Goal: Task Accomplishment & Management: Complete application form

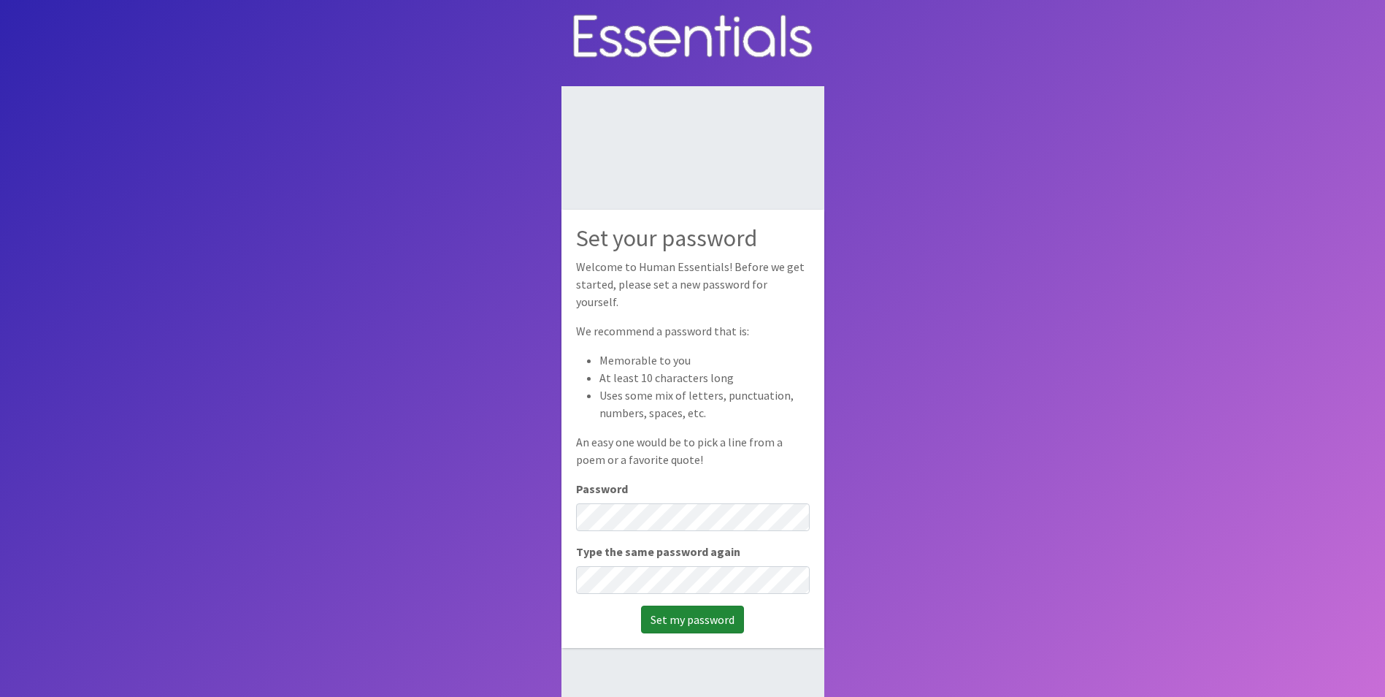
click at [690, 605] on input "Set my password" at bounding box center [692, 619] width 103 height 28
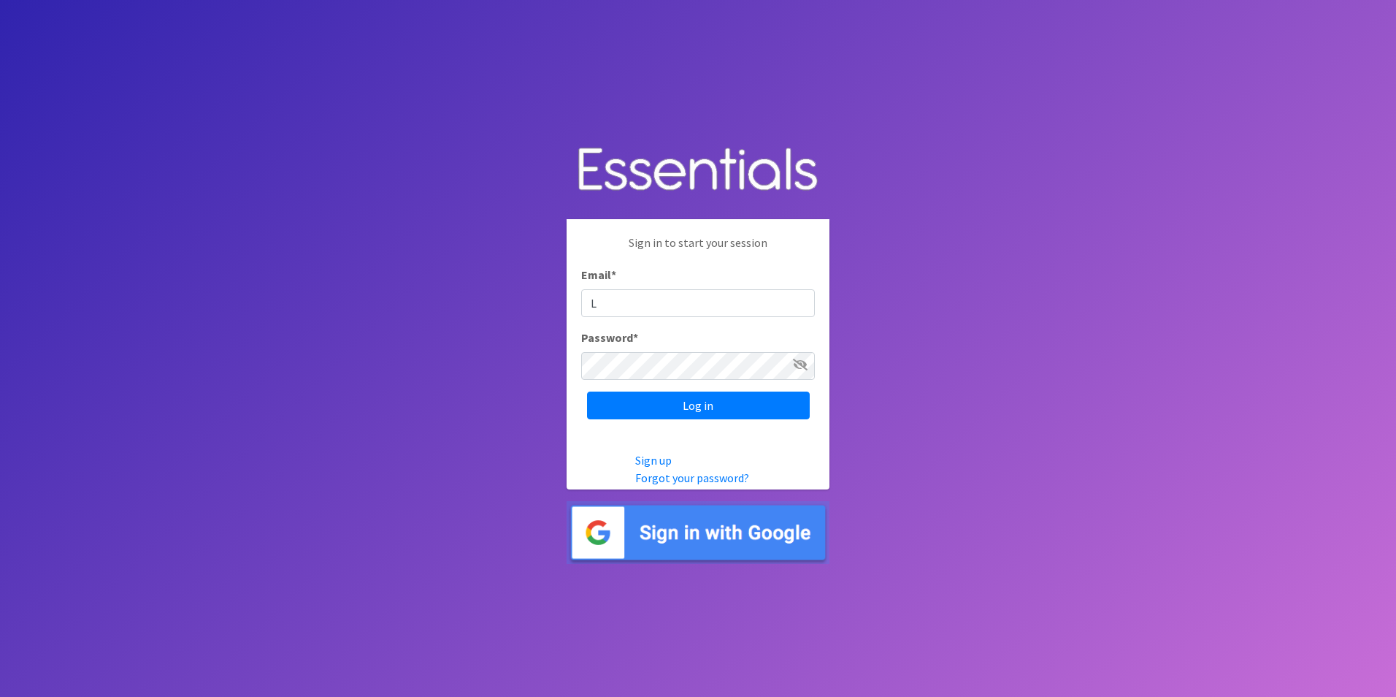
type input "[PERSON_NAME][EMAIL_ADDRESS][DOMAIN_NAME]"
click at [700, 411] on input "Log in" at bounding box center [698, 405] width 223 height 28
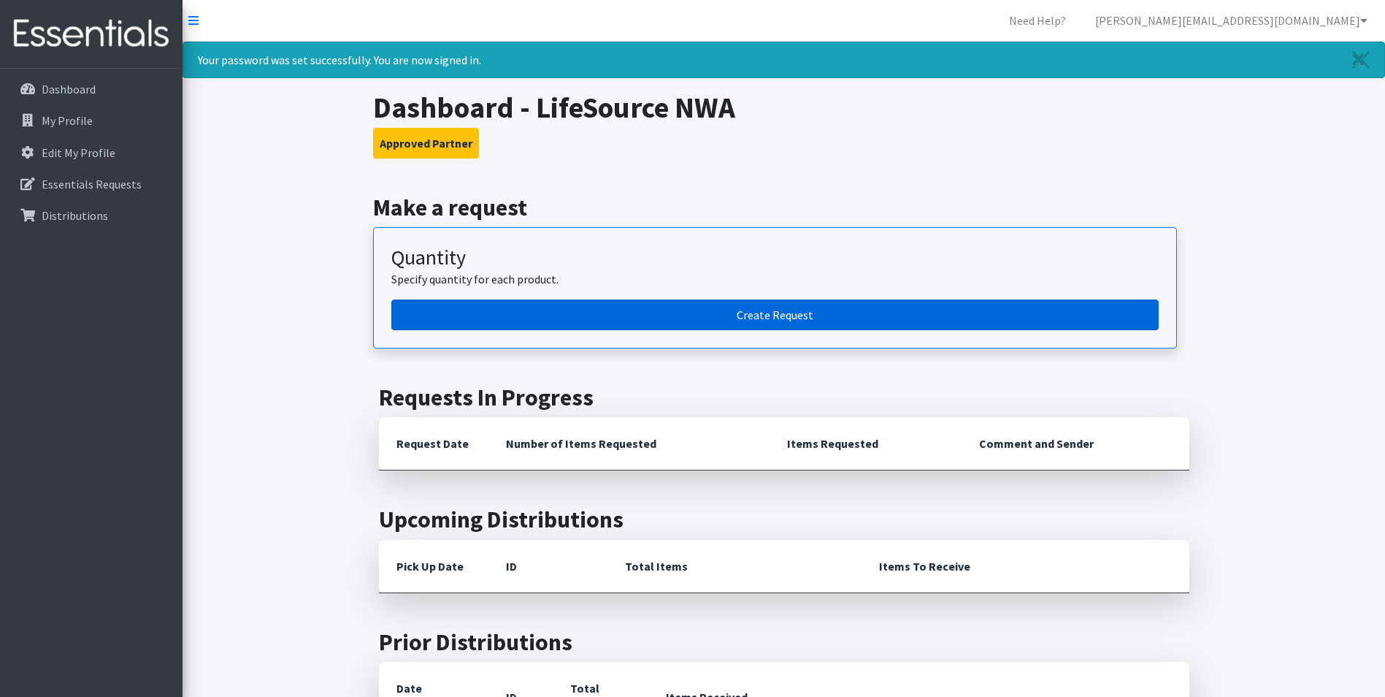
click at [765, 317] on link "Create Request" at bounding box center [774, 314] width 767 height 31
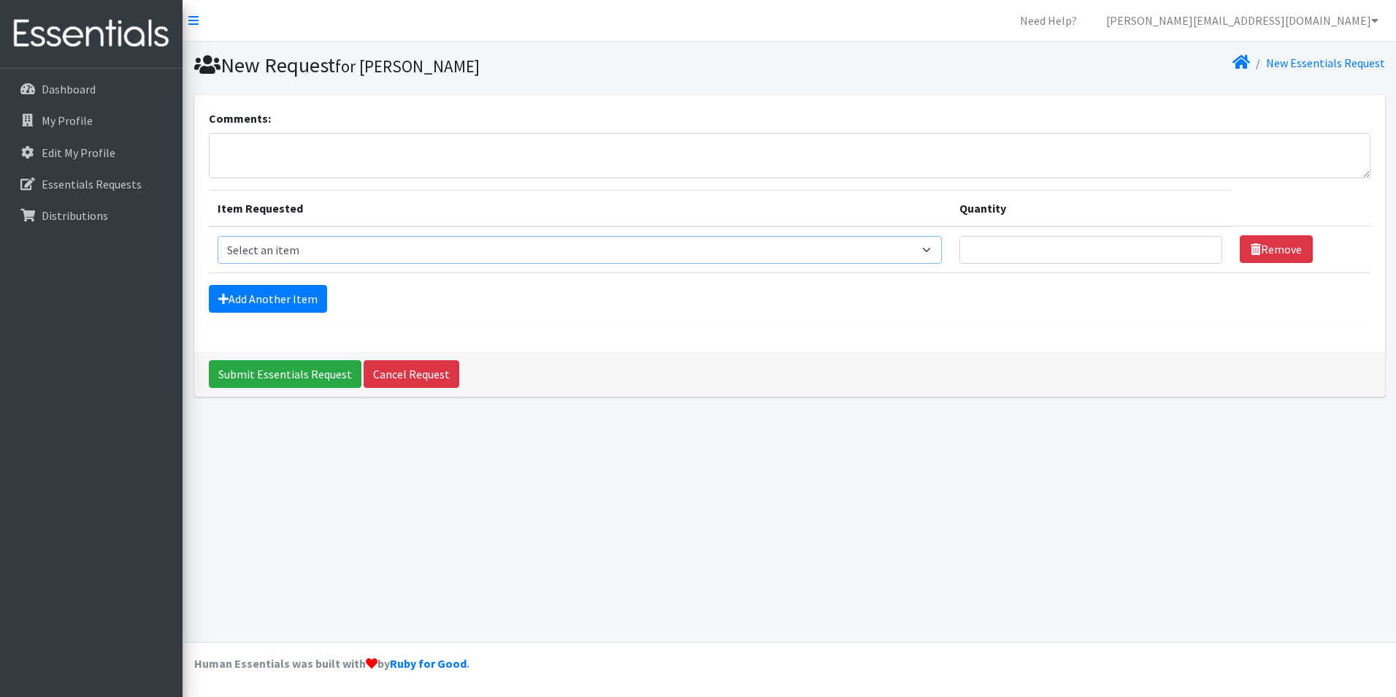
click at [315, 250] on select "Select an item Adult Briefs (Large/X-Large) Adult Briefs (Medium/Large) Adult B…" at bounding box center [580, 250] width 724 height 28
select select "4561"
click at [218, 236] on select "Select an item Adult Briefs (Large/X-Large) Adult Briefs (Medium/Large) Adult B…" at bounding box center [580, 250] width 724 height 28
click at [1054, 247] on input "Quantity" at bounding box center [1092, 250] width 264 height 28
type input "50"
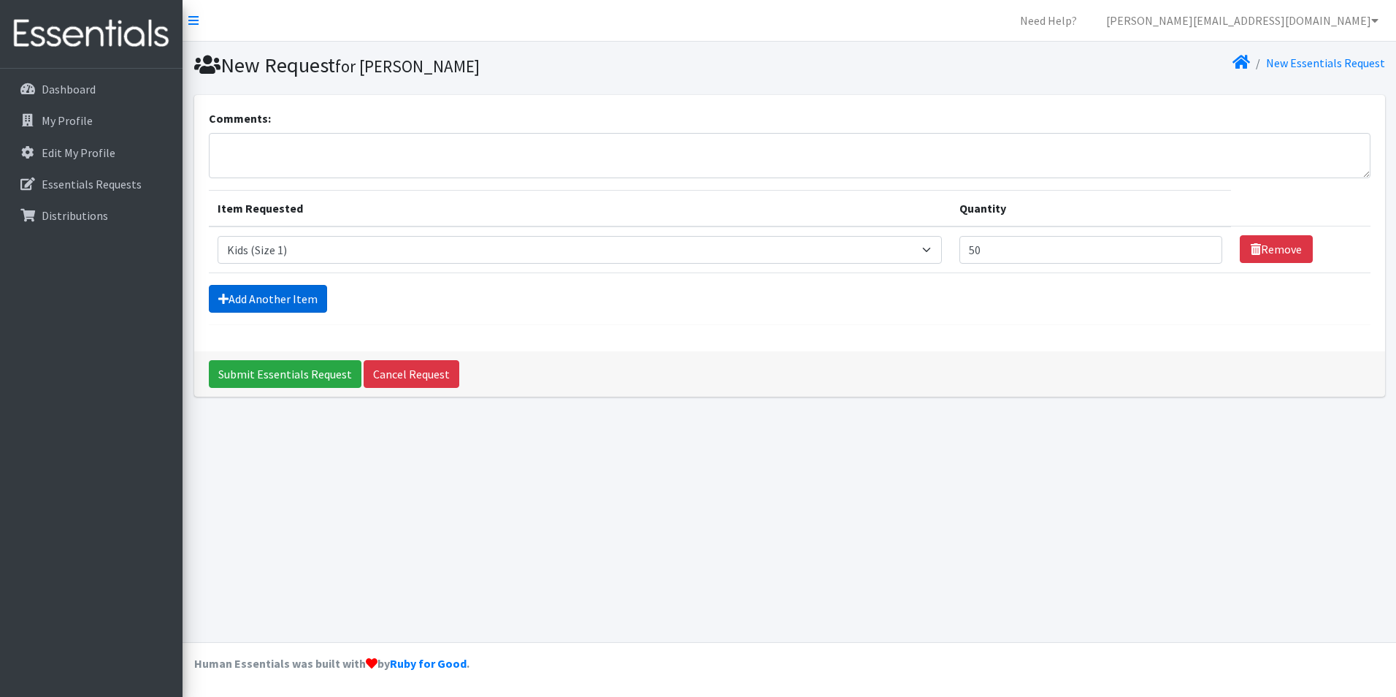
click at [259, 302] on link "Add Another Item" at bounding box center [268, 299] width 118 height 28
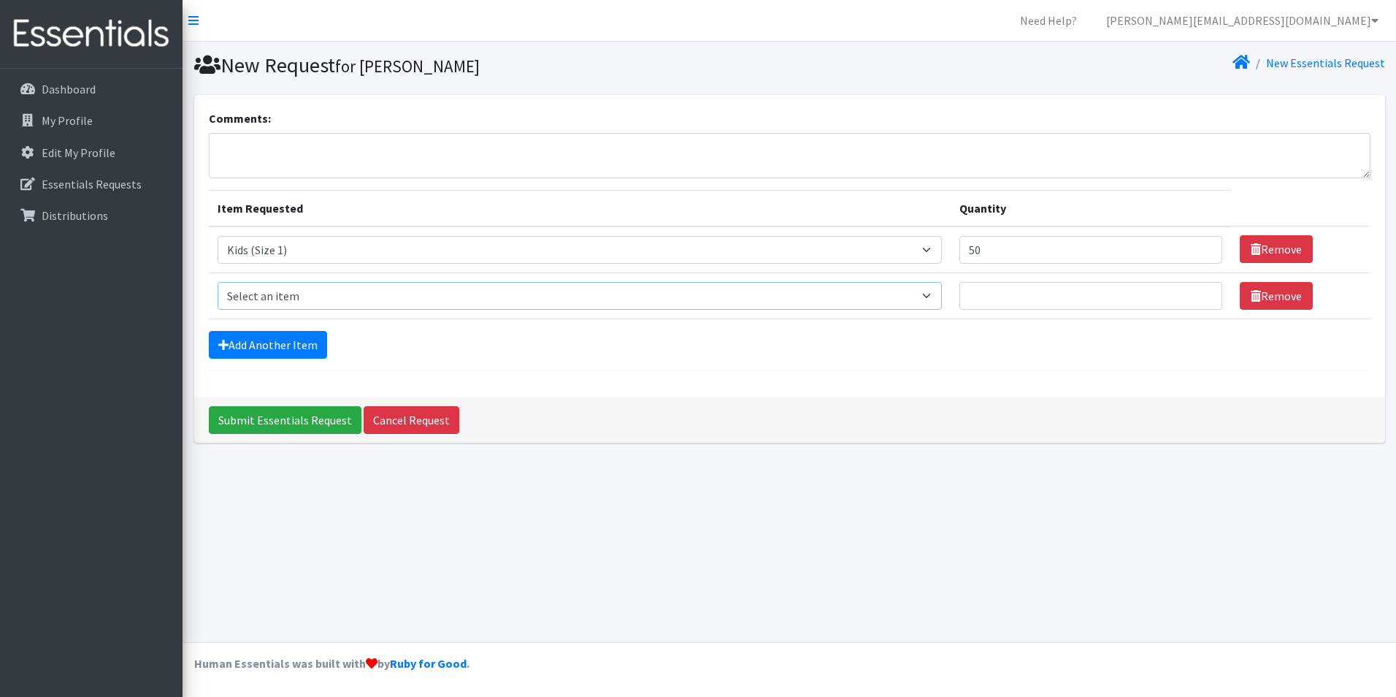
click at [282, 297] on select "Select an item Adult Briefs (Large/X-Large) Adult Briefs (Medium/Large) Adult B…" at bounding box center [580, 296] width 724 height 28
select select "4566"
click at [218, 282] on select "Select an item Adult Briefs (Large/X-Large) Adult Briefs (Medium/Large) Adult B…" at bounding box center [580, 296] width 724 height 28
click at [1016, 292] on input "Quantity" at bounding box center [1092, 296] width 264 height 28
type input "150"
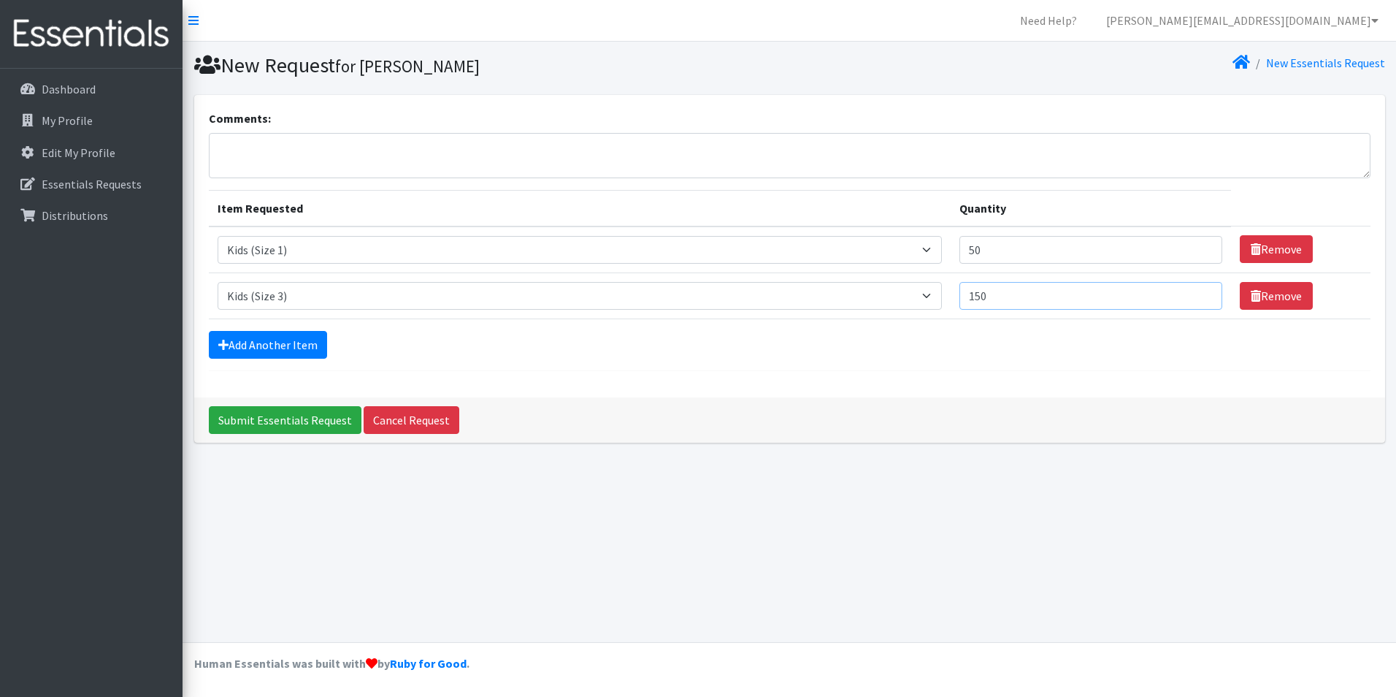
click at [209, 406] on input "Submit Essentials Request" at bounding box center [285, 420] width 153 height 28
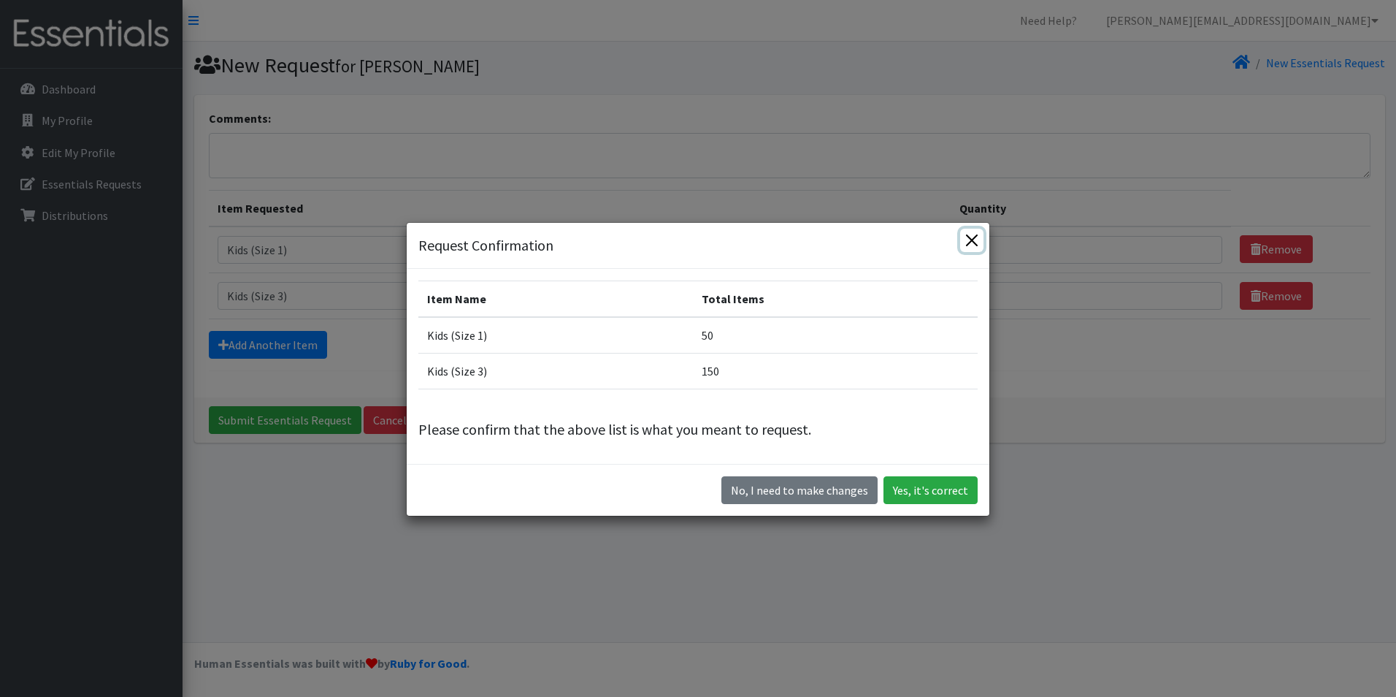
click at [971, 242] on button "Close" at bounding box center [971, 240] width 23 height 23
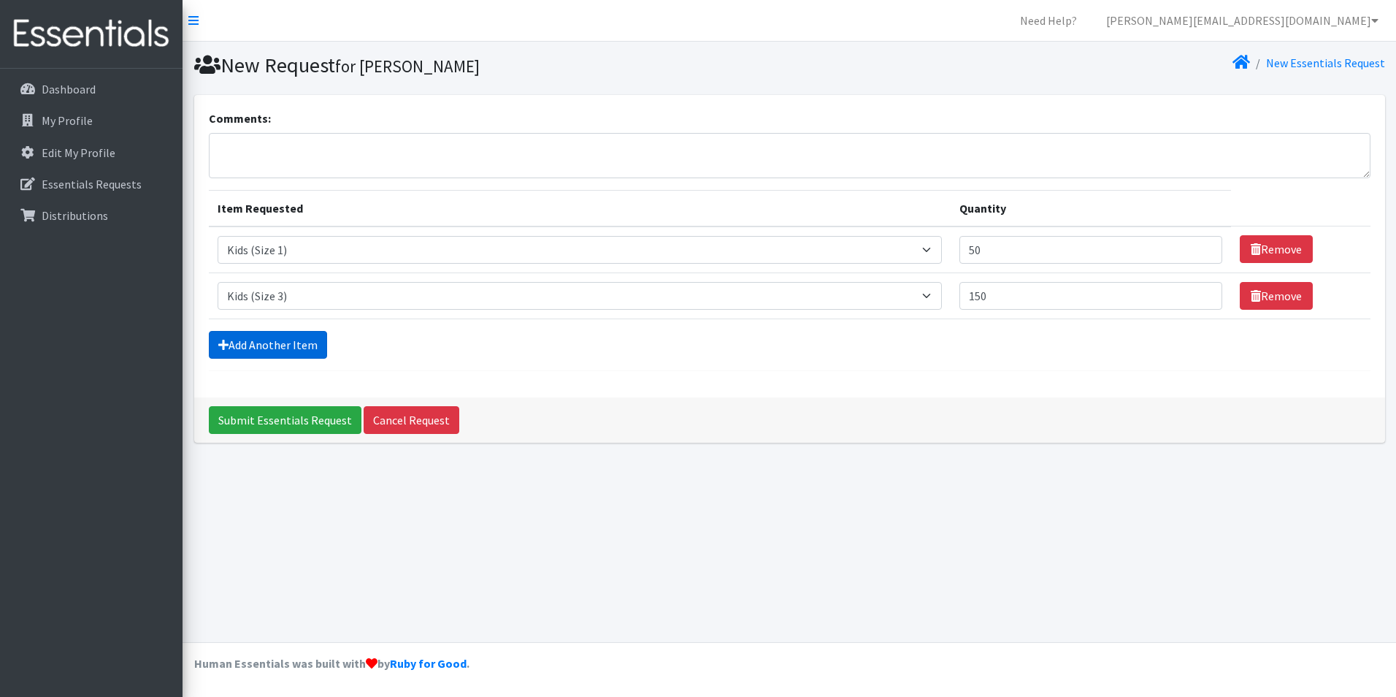
click at [294, 351] on link "Add Another Item" at bounding box center [268, 345] width 118 height 28
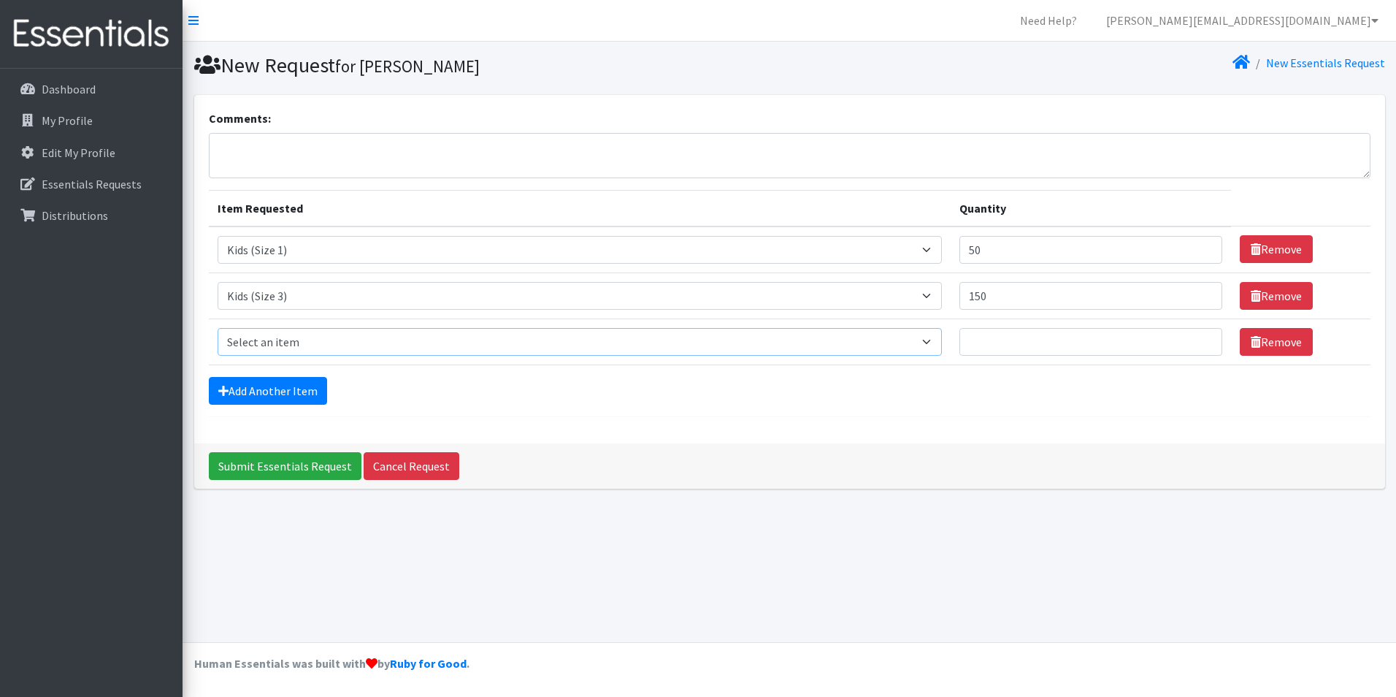
click at [291, 344] on select "Select an item Adult Briefs (Large/X-Large) Adult Briefs (Medium/Large) Adult B…" at bounding box center [580, 342] width 724 height 28
select select "4567"
click at [218, 328] on select "Select an item Adult Briefs (Large/X-Large) Adult Briefs (Medium/Large) Adult B…" at bounding box center [580, 342] width 724 height 28
click at [1035, 345] on input "Quantity" at bounding box center [1092, 342] width 264 height 28
type input "250"
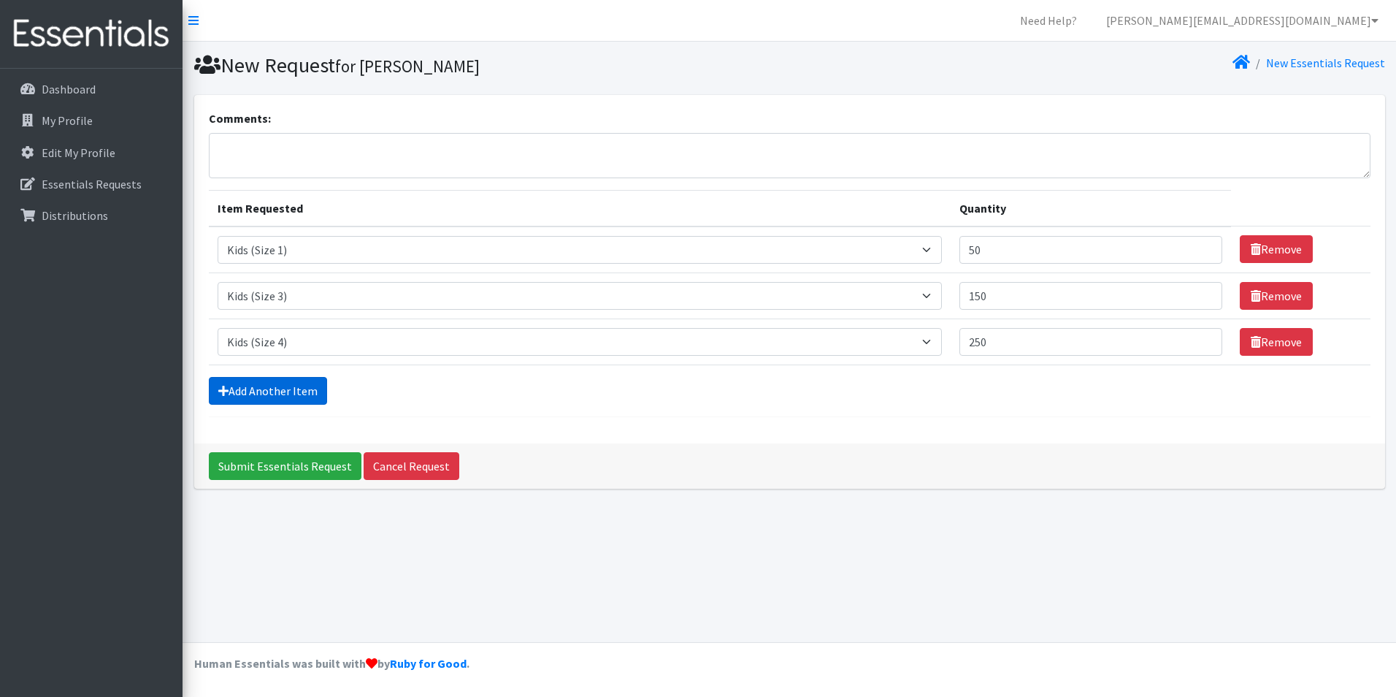
click at [253, 393] on link "Add Another Item" at bounding box center [268, 391] width 118 height 28
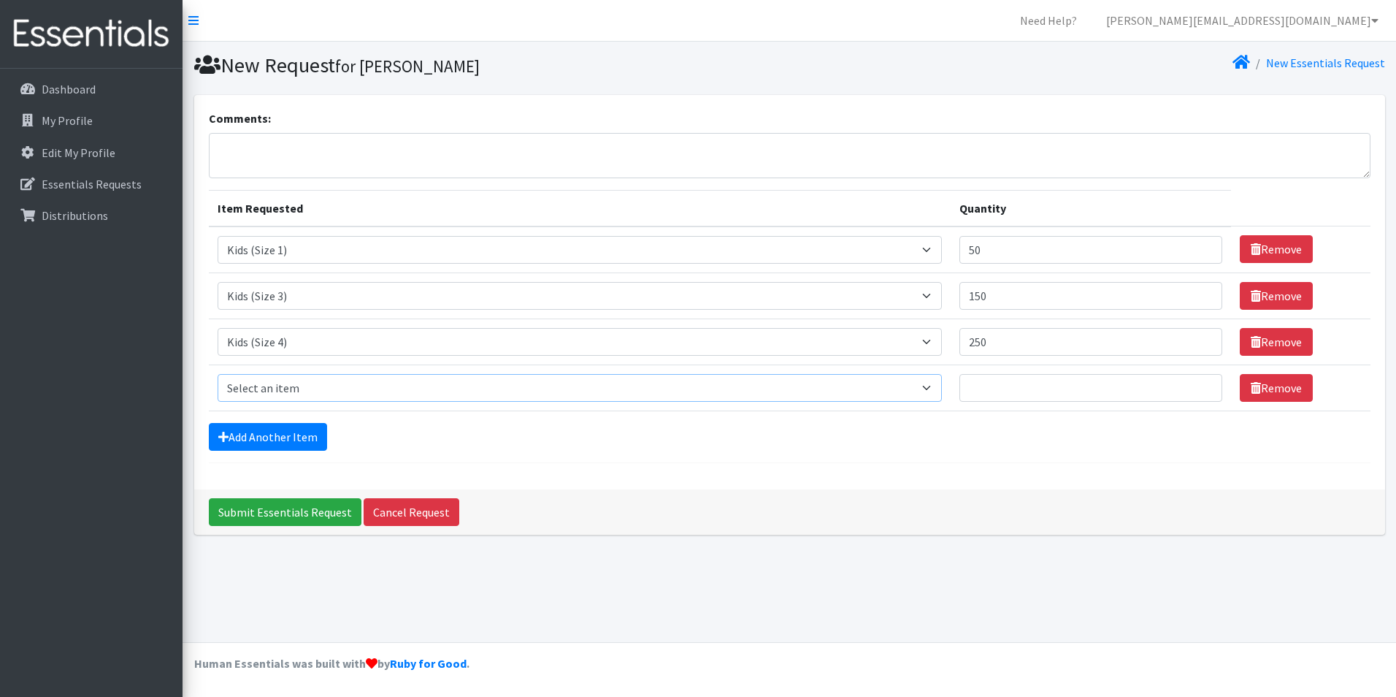
click at [260, 391] on select "Select an item Adult Briefs (Large/X-Large) Adult Briefs (Medium/Large) Adult B…" at bounding box center [580, 388] width 724 height 28
select select "4568"
click at [218, 374] on select "Select an item Adult Briefs (Large/X-Large) Adult Briefs (Medium/Large) Adult B…" at bounding box center [580, 388] width 724 height 28
click at [997, 391] on input "Quantity" at bounding box center [1092, 388] width 264 height 28
type input "400"
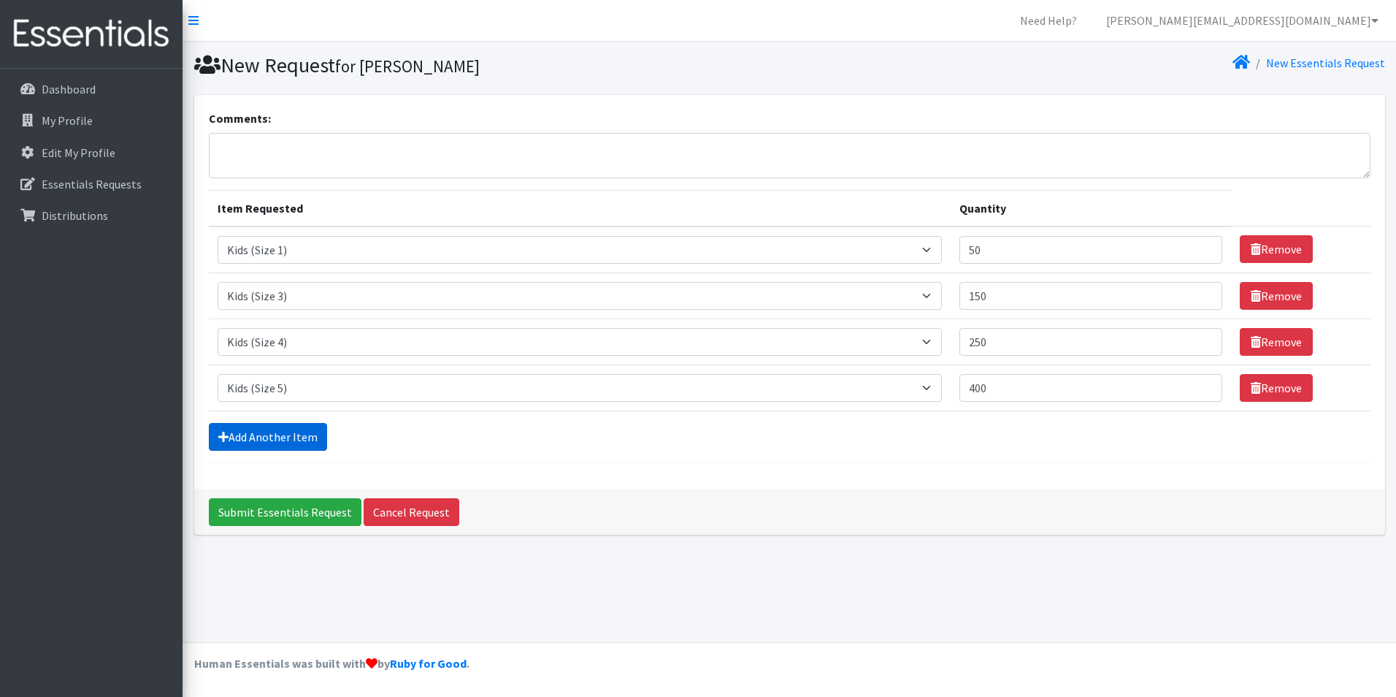
click at [277, 434] on link "Add Another Item" at bounding box center [268, 437] width 118 height 28
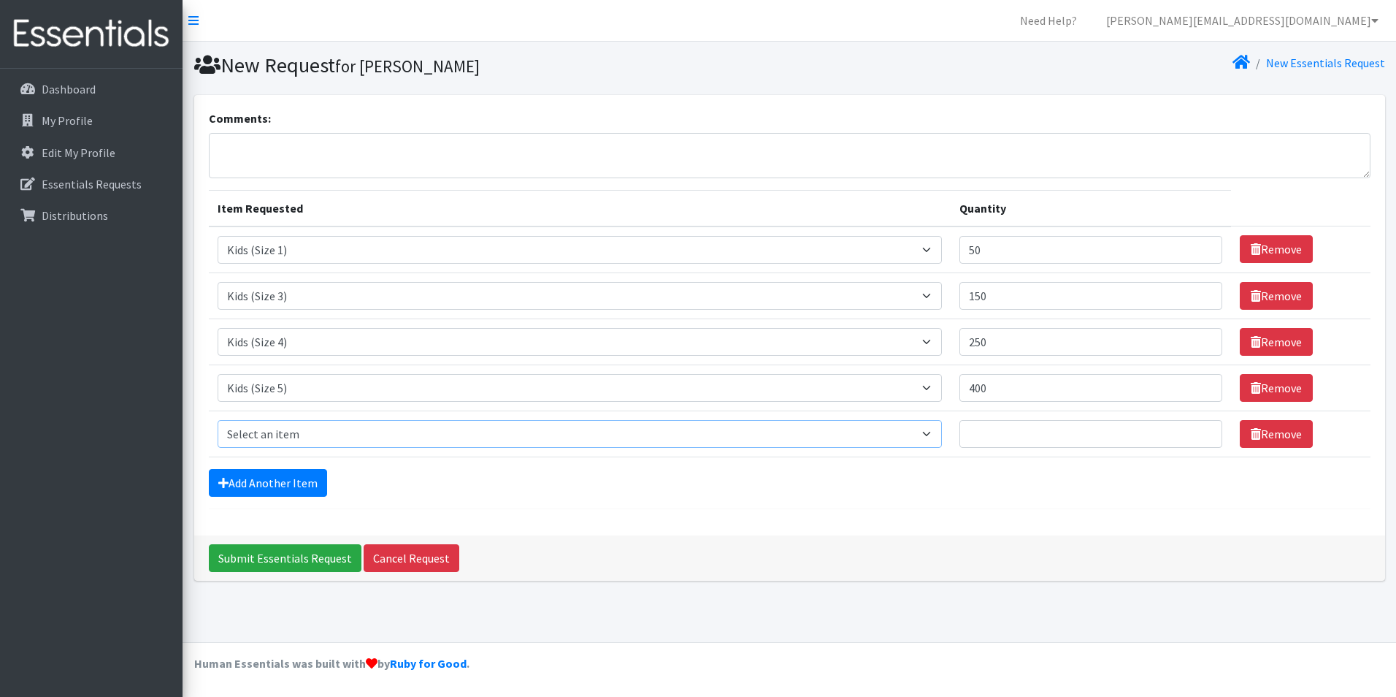
click at [260, 434] on select "Select an item Adult Briefs (Large/X-Large) Adult Briefs (Medium/Large) Adult B…" at bounding box center [580, 434] width 724 height 28
select select "4572"
click at [218, 420] on select "Select an item Adult Briefs (Large/X-Large) Adult Briefs (Medium/Large) Adult B…" at bounding box center [580, 434] width 724 height 28
click at [1013, 438] on input "Quantity" at bounding box center [1092, 434] width 264 height 28
type input "400"
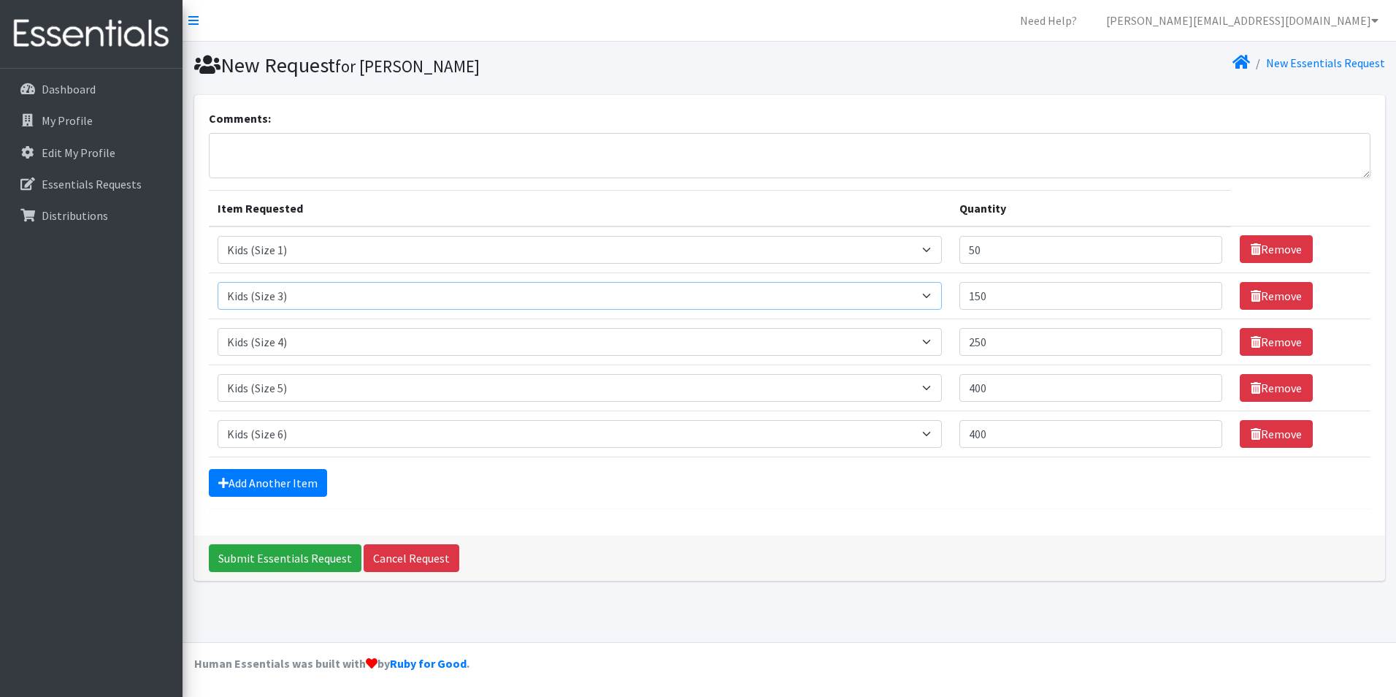
click at [276, 299] on select "Select an item Adult Briefs (Large/X-Large) Adult Briefs (Medium/Large) Adult B…" at bounding box center [580, 296] width 724 height 28
select select "4562"
click at [218, 282] on select "Select an item Adult Briefs (Large/X-Large) Adult Briefs (Medium/Large) Adult B…" at bounding box center [580, 296] width 724 height 28
drag, startPoint x: 998, startPoint y: 298, endPoint x: 965, endPoint y: 297, distance: 33.6
click at [965, 297] on td "Quantity 150" at bounding box center [1091, 295] width 281 height 46
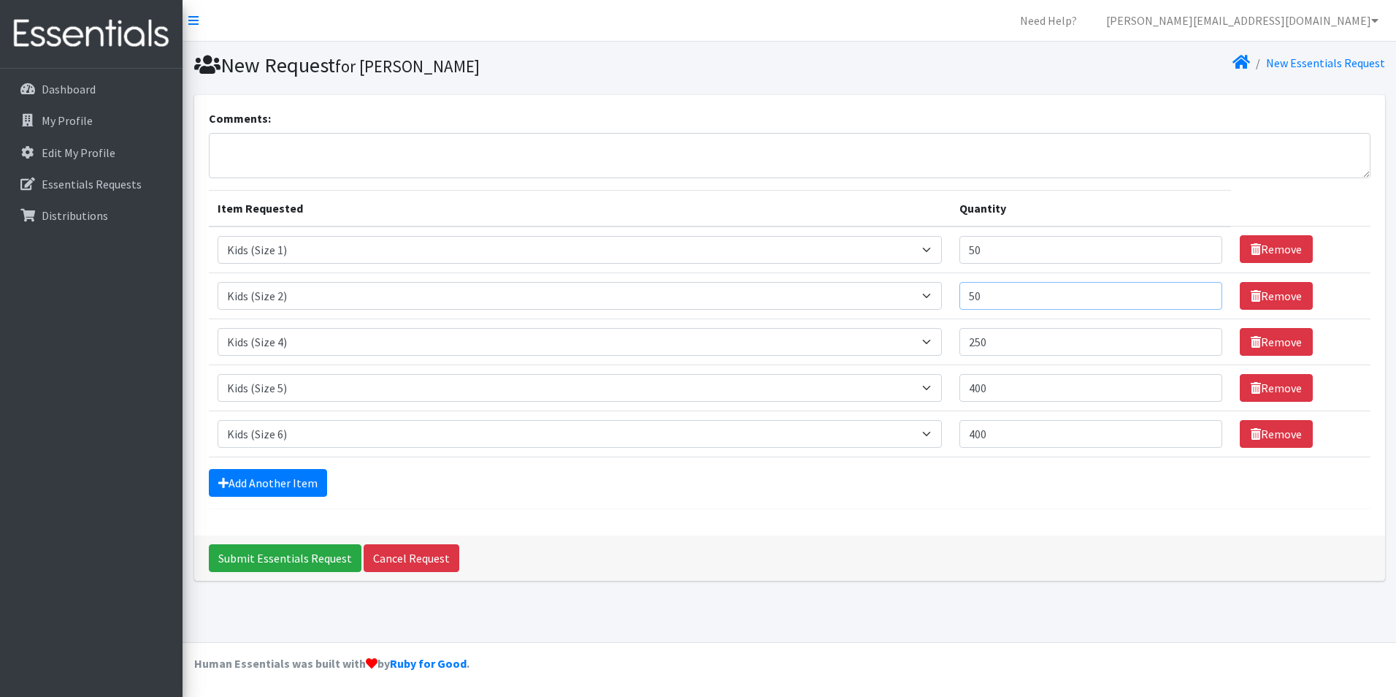
type input "50"
drag, startPoint x: 976, startPoint y: 342, endPoint x: 944, endPoint y: 345, distance: 31.5
click at [944, 345] on tr "Item Requested Select an item Adult Briefs (Large/X-Large) Adult Briefs (Medium…" at bounding box center [790, 341] width 1162 height 46
type input "100"
drag, startPoint x: 1025, startPoint y: 385, endPoint x: 959, endPoint y: 396, distance: 66.6
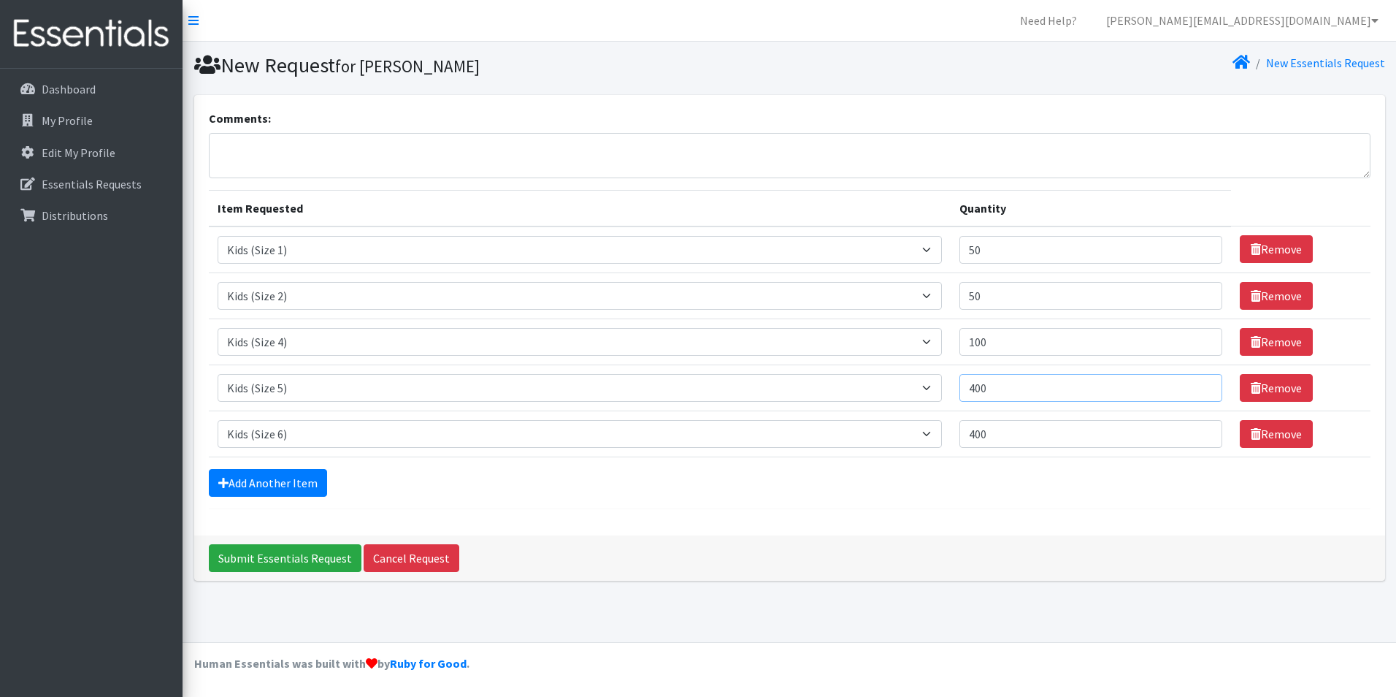
click at [962, 397] on td "Quantity 400" at bounding box center [1091, 387] width 281 height 46
type input "450"
drag, startPoint x: 1030, startPoint y: 436, endPoint x: 933, endPoint y: 443, distance: 97.3
click at [933, 443] on tr "Item Requested Select an item Adult Briefs (Large/X-Large) Adult Briefs (Medium…" at bounding box center [790, 433] width 1162 height 46
type input "600"
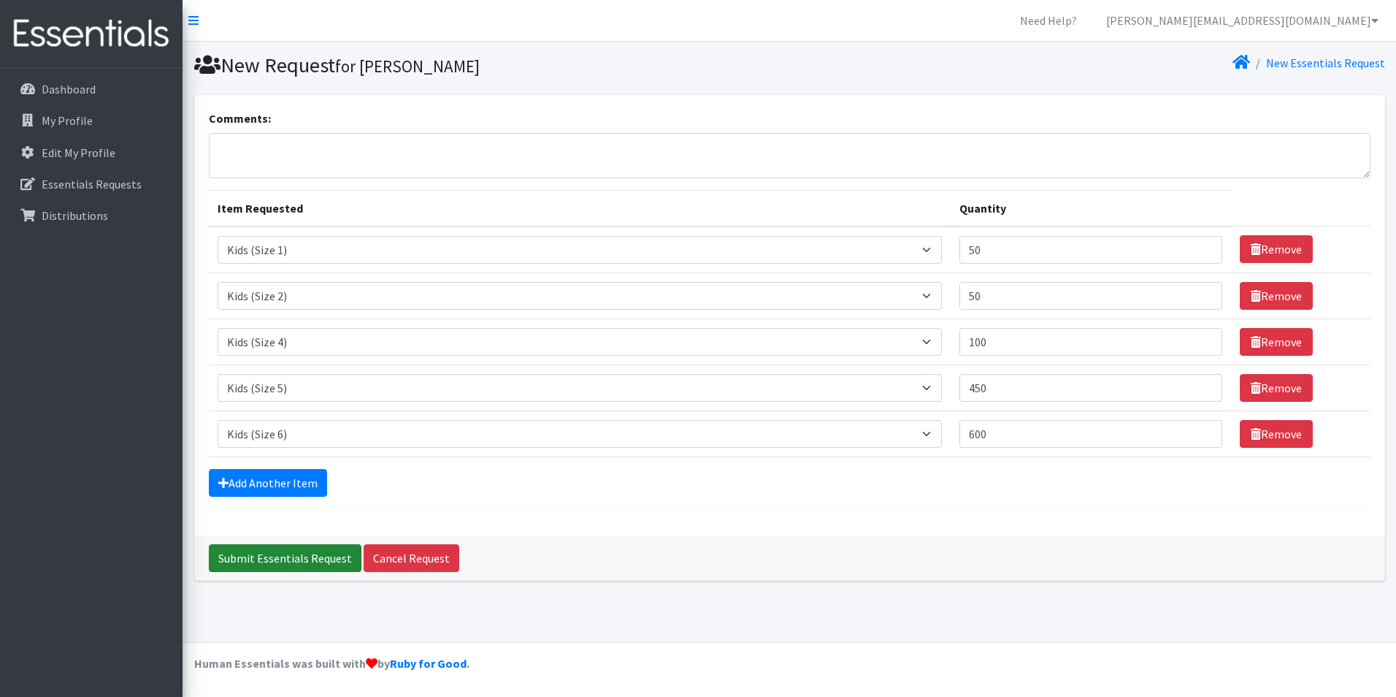
click at [263, 559] on input "Submit Essentials Request" at bounding box center [285, 558] width 153 height 28
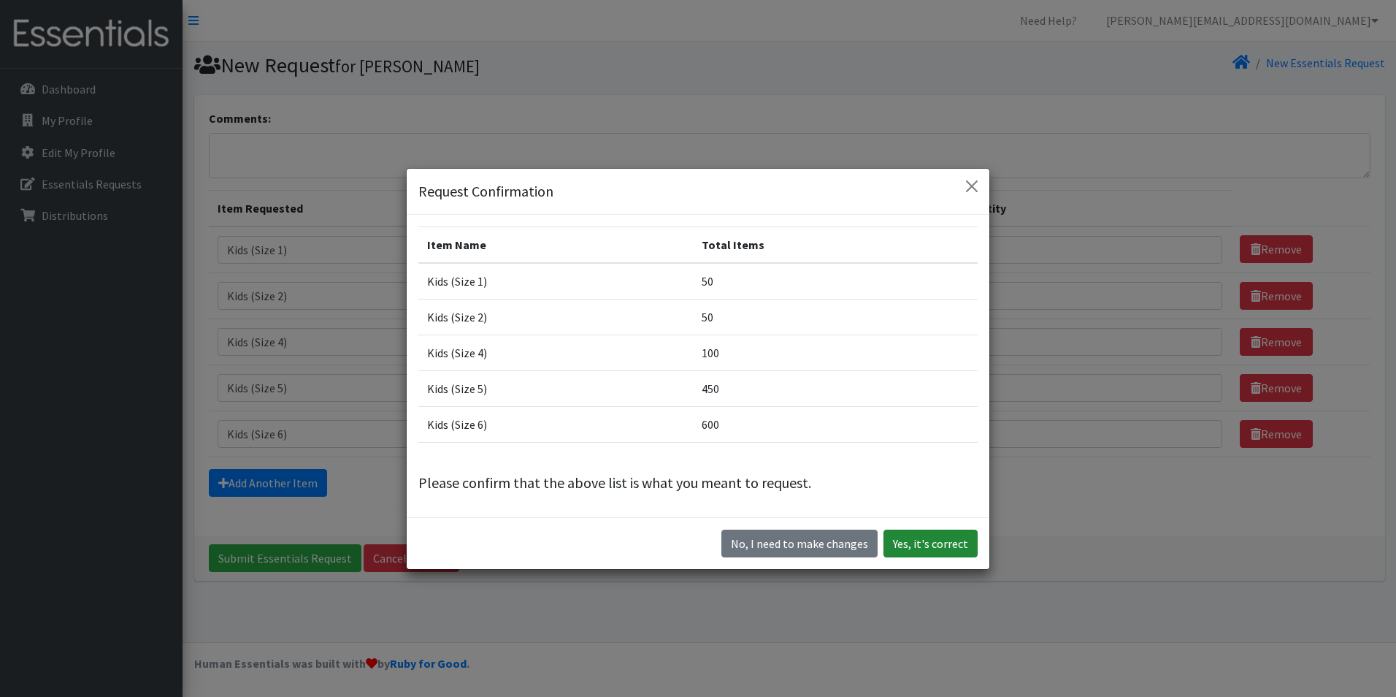
click at [950, 539] on button "Yes, it's correct" at bounding box center [931, 543] width 94 height 28
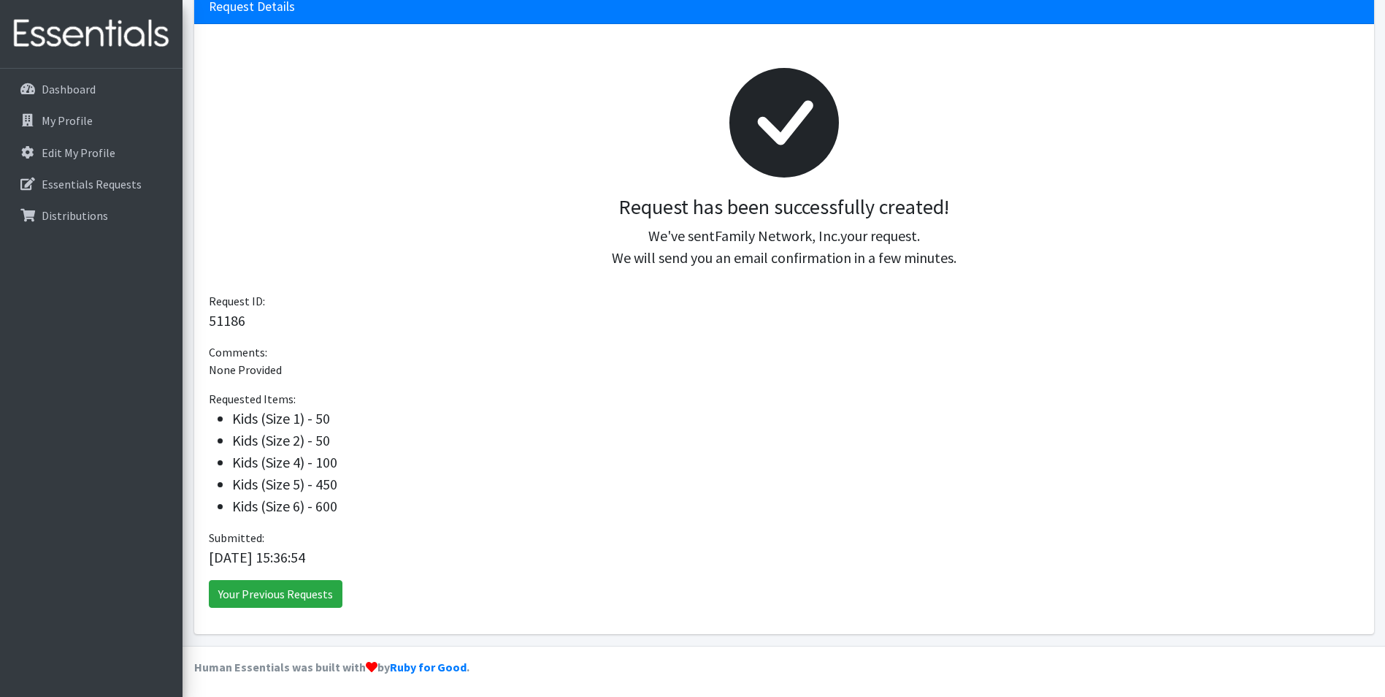
scroll to position [156, 0]
